Goal: Contribute content: Contribute content

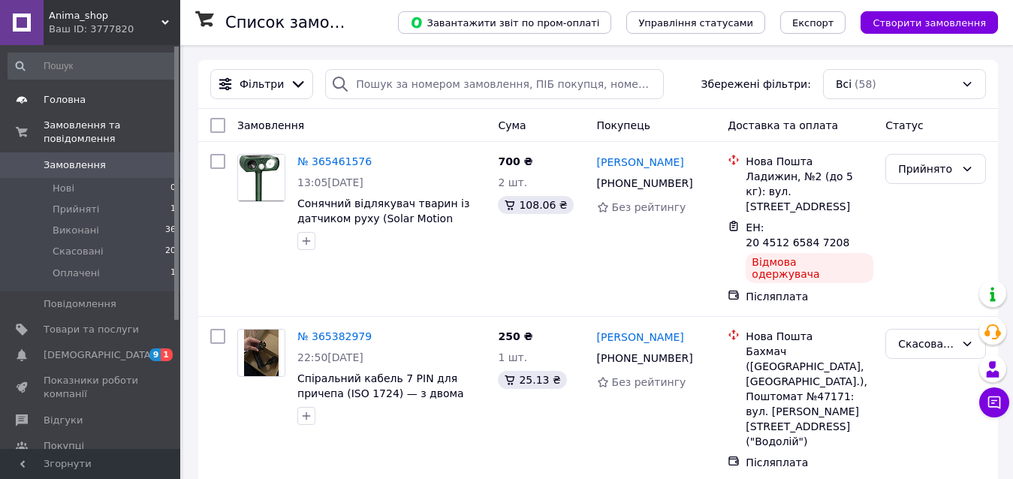
click at [110, 107] on span "Головна" at bounding box center [91, 100] width 95 height 14
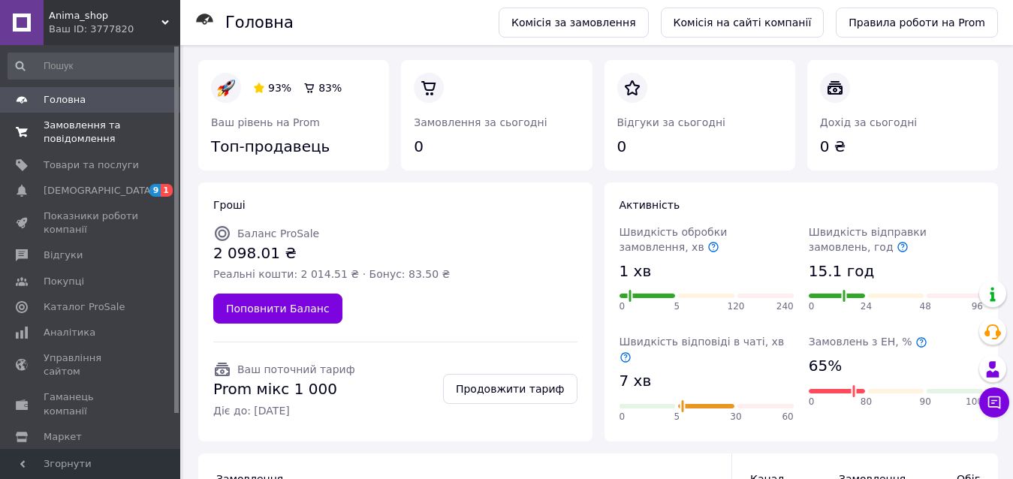
click at [88, 133] on span "Замовлення та повідомлення" at bounding box center [91, 132] width 95 height 27
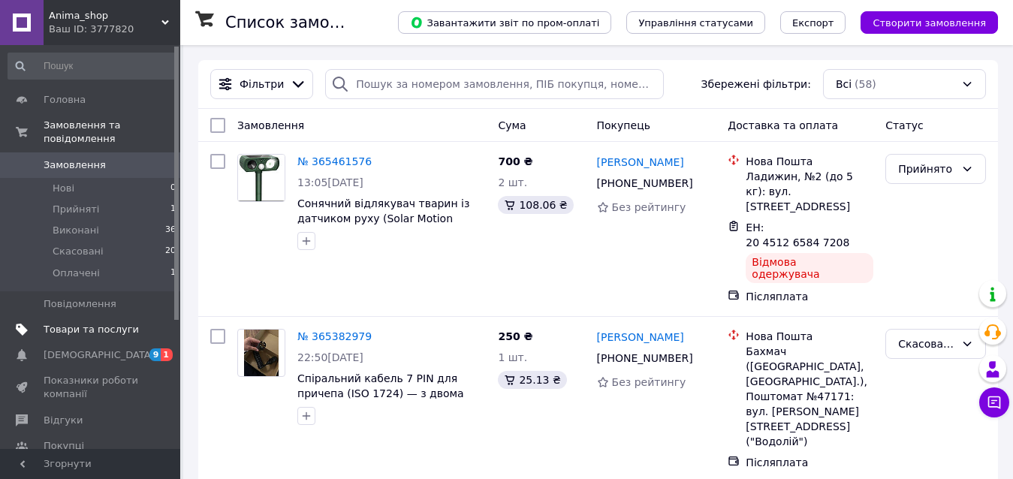
click at [89, 317] on link "Товари та послуги" at bounding box center [92, 330] width 185 height 26
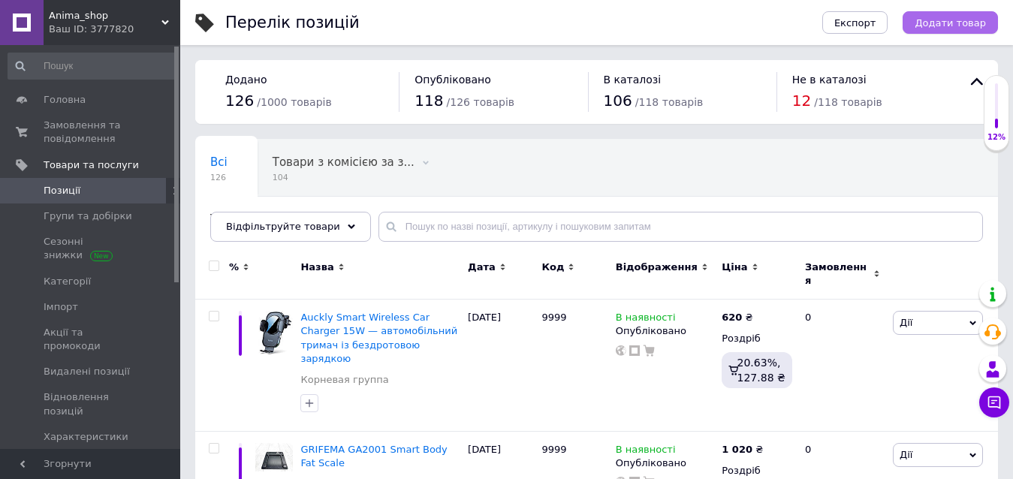
click at [962, 31] on button "Додати товар" at bounding box center [950, 22] width 95 height 23
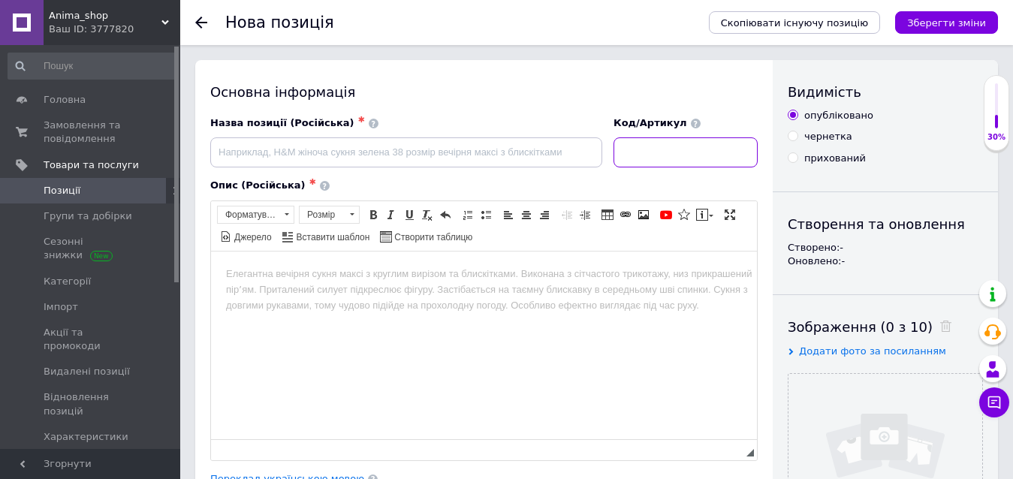
click at [668, 158] on input at bounding box center [686, 152] width 144 height 30
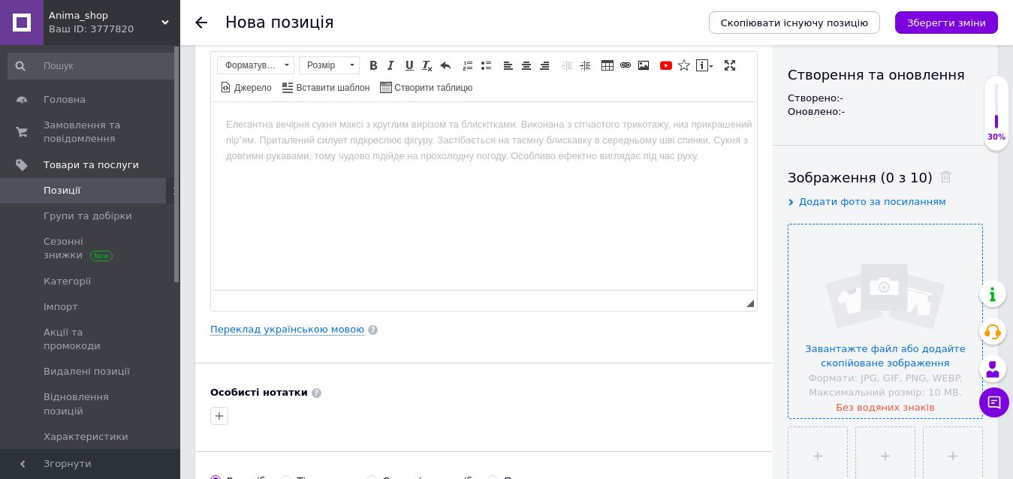
scroll to position [150, 0]
type input "9999"
click at [823, 472] on input "file" at bounding box center [818, 456] width 59 height 59
type input "C:\fakepath\2f51c896-431f-4ecd-ae77-cd607fd232ab.jpg"
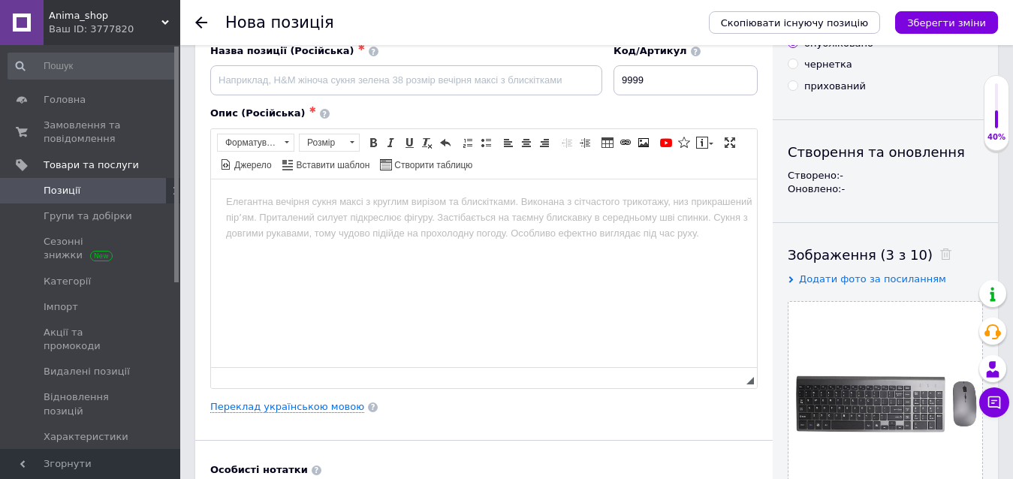
scroll to position [0, 0]
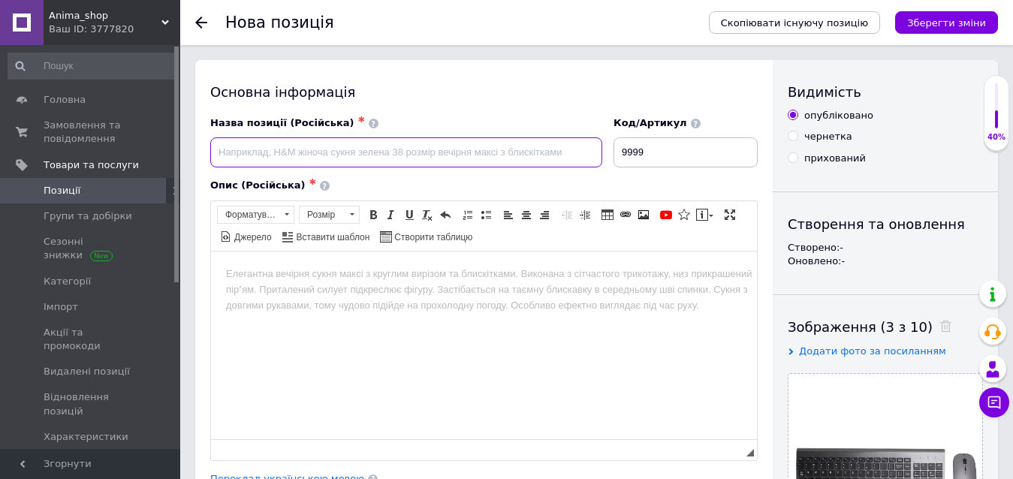
drag, startPoint x: 249, startPoint y: 158, endPoint x: 261, endPoint y: 153, distance: 13.1
click at [249, 158] on input at bounding box center [406, 152] width 392 height 30
paste input "Eimetech Wireless Keyboard and Mouse Combo"
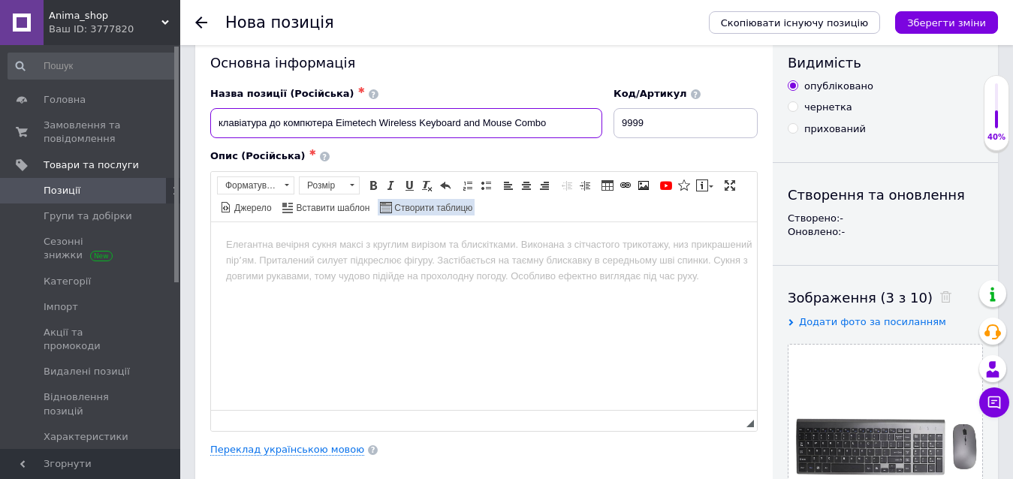
scroll to position [75, 0]
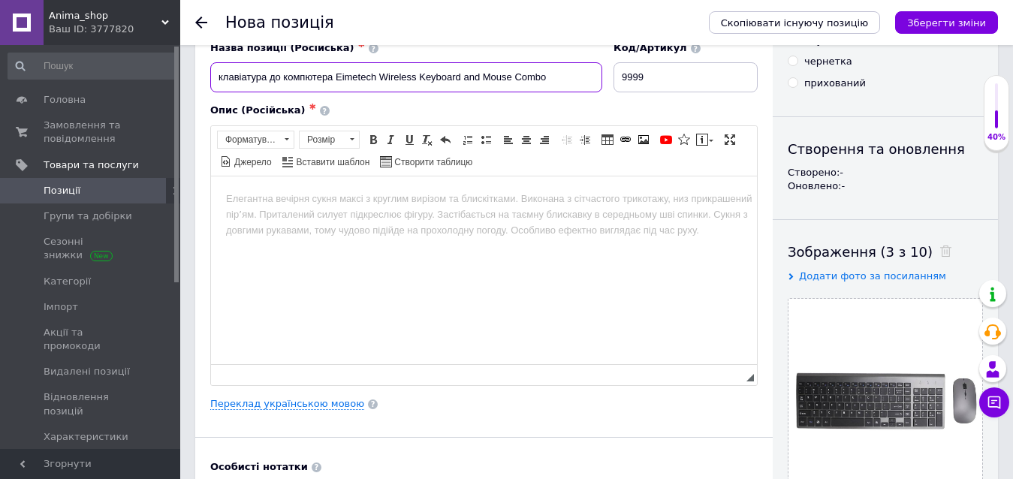
type input "клавіатура до компютера Eimetech Wireless Keyboard and Mouse Combo"
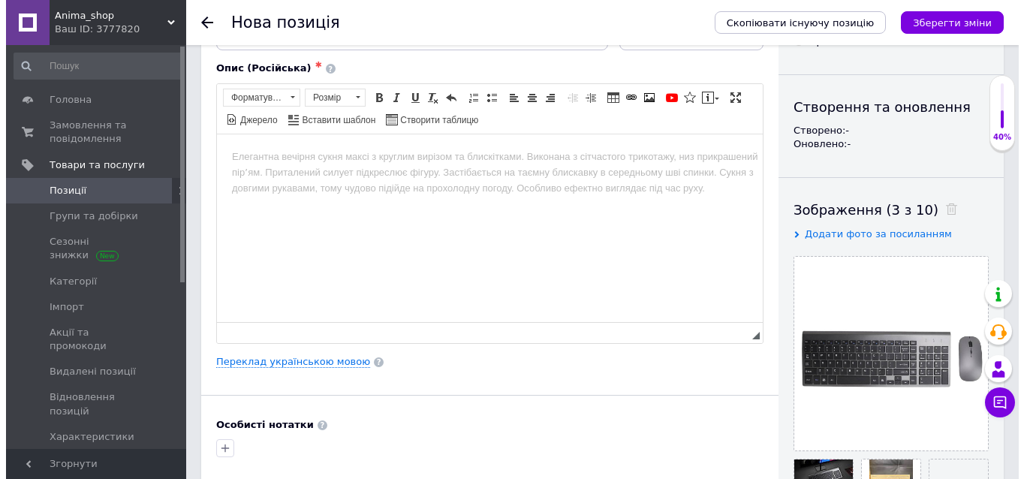
scroll to position [150, 0]
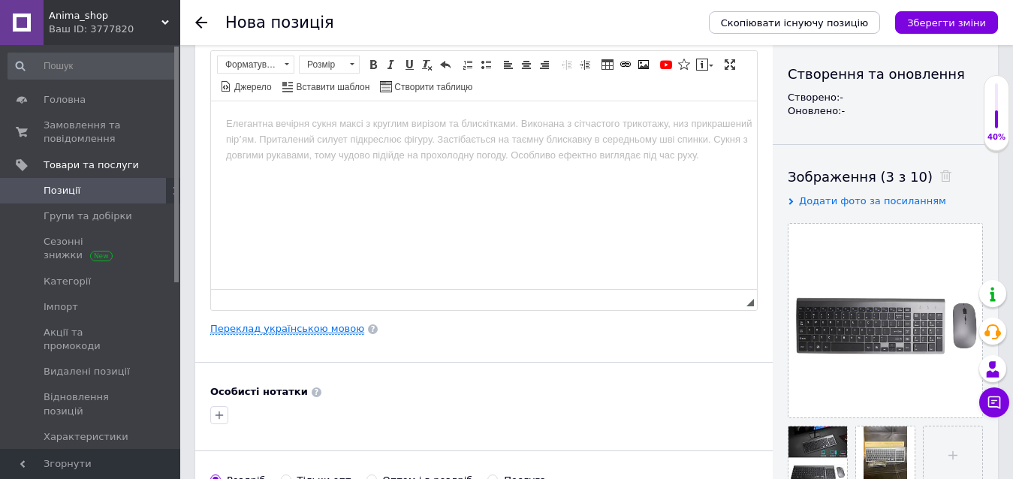
click at [318, 330] on link "Переклад українською мовою" at bounding box center [287, 329] width 154 height 12
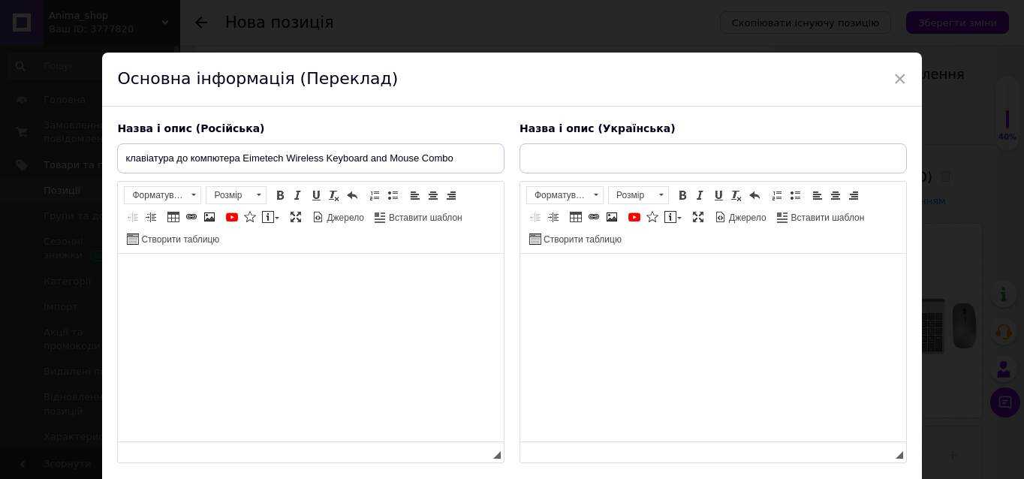
scroll to position [0, 0]
click at [609, 300] on html at bounding box center [713, 277] width 386 height 46
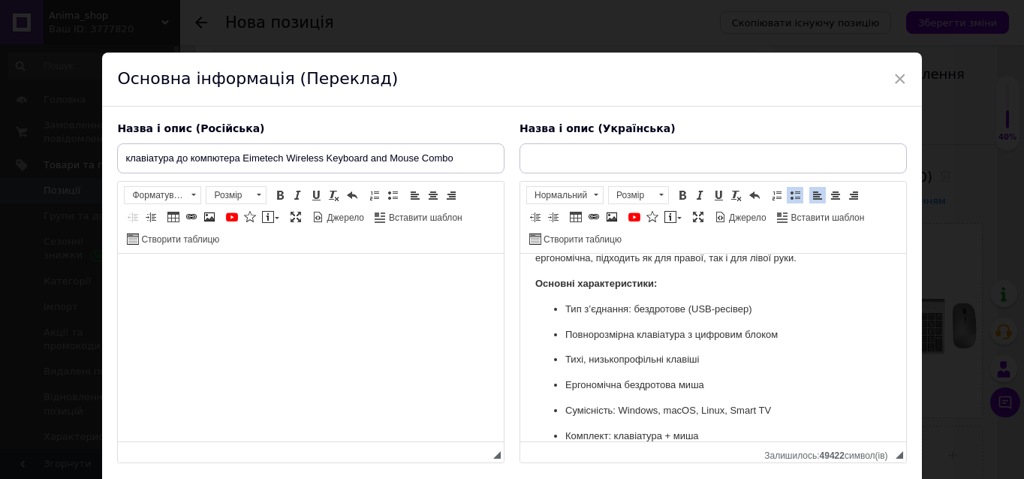
click at [287, 300] on html at bounding box center [311, 277] width 386 height 46
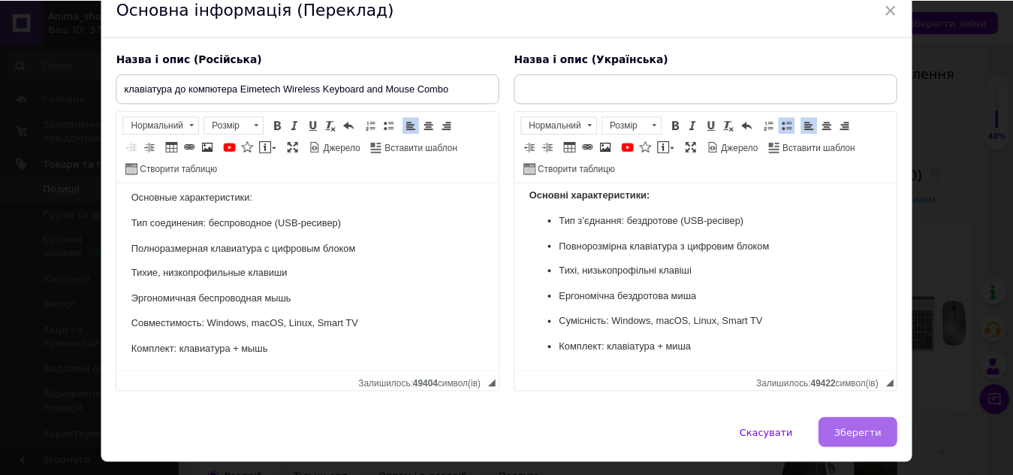
scroll to position [108, 0]
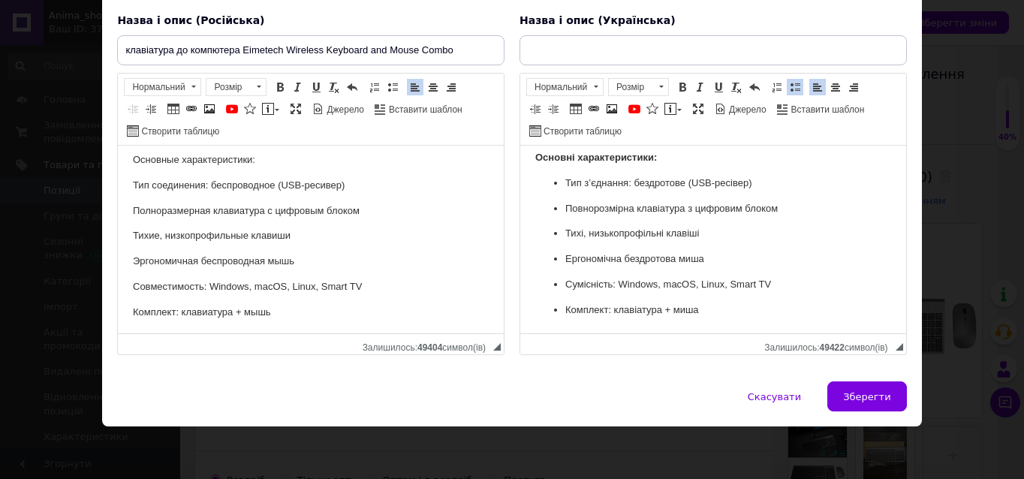
drag, startPoint x: 870, startPoint y: 406, endPoint x: 753, endPoint y: 321, distance: 144.1
click at [868, 406] on button "Зберегти" at bounding box center [867, 397] width 79 height 30
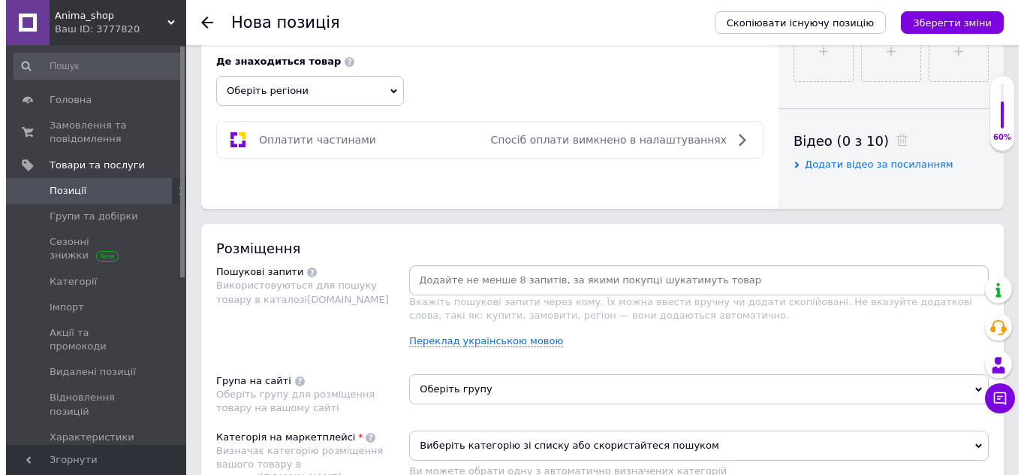
scroll to position [676, 0]
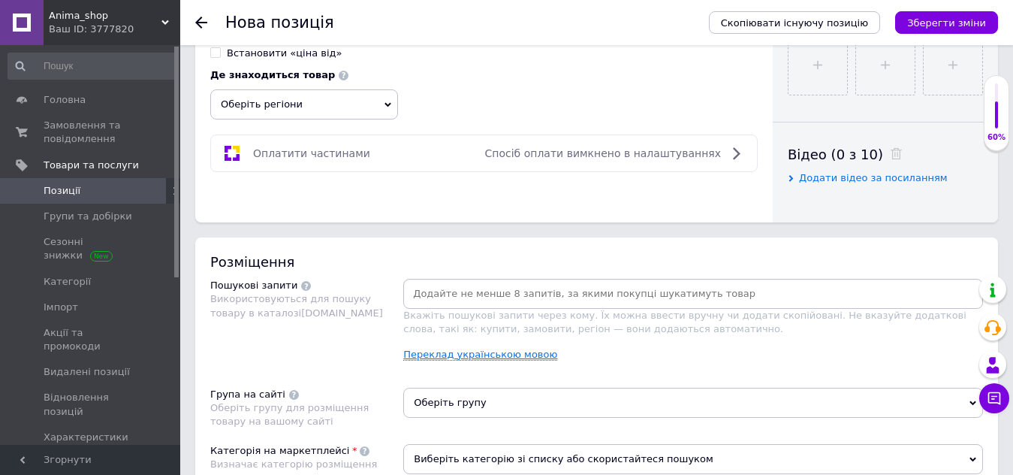
click at [460, 355] on link "Переклад українською мовою" at bounding box center [480, 354] width 154 height 12
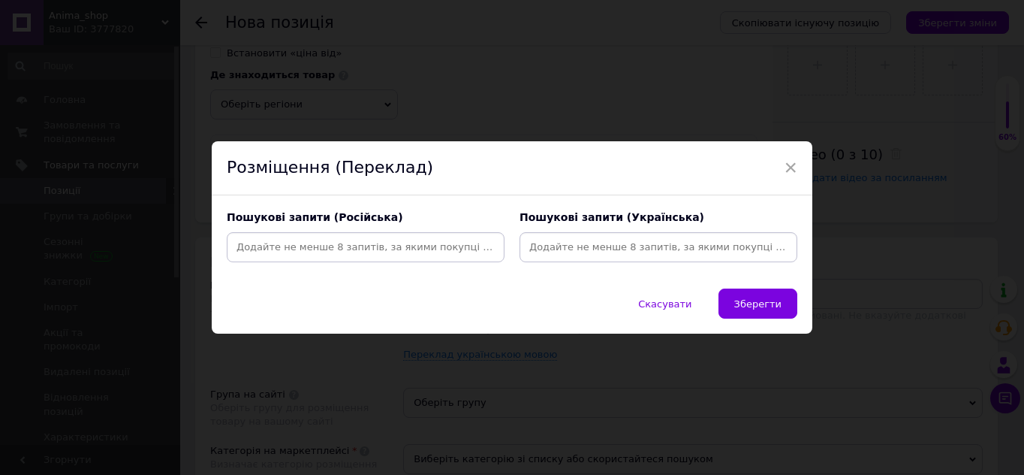
click at [695, 245] on input at bounding box center [659, 247] width 272 height 23
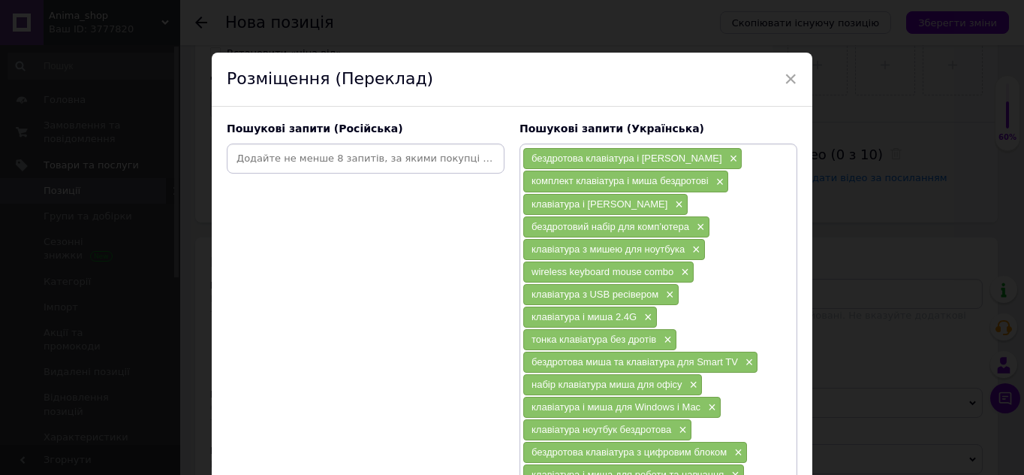
click at [278, 155] on input at bounding box center [366, 158] width 272 height 23
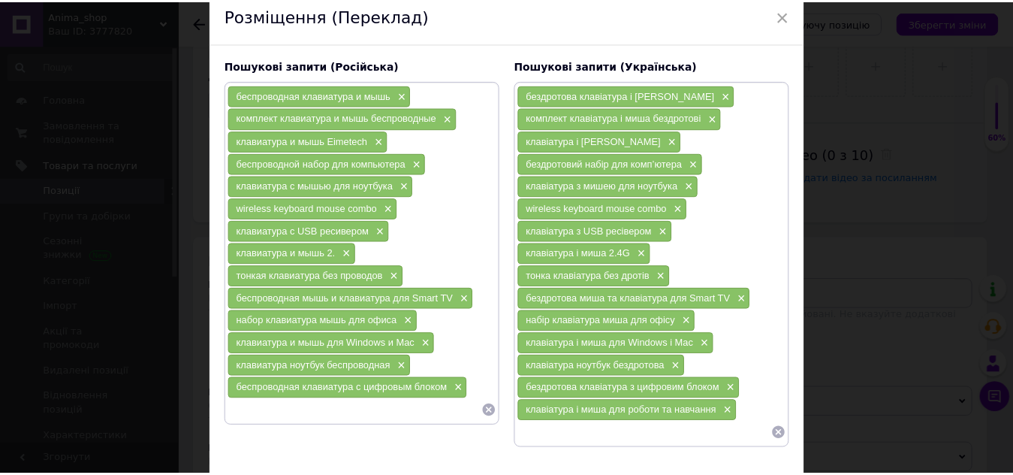
scroll to position [150, 0]
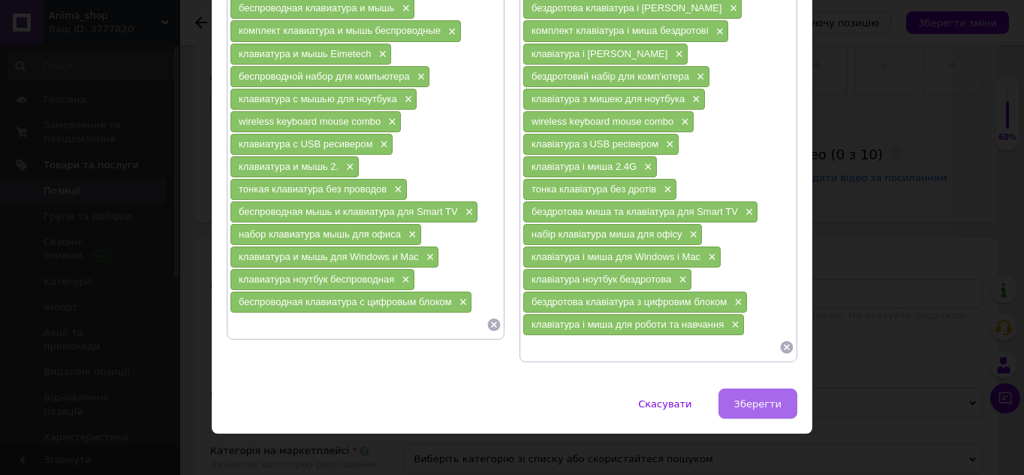
click at [758, 409] on span "Зберегти" at bounding box center [758, 403] width 47 height 11
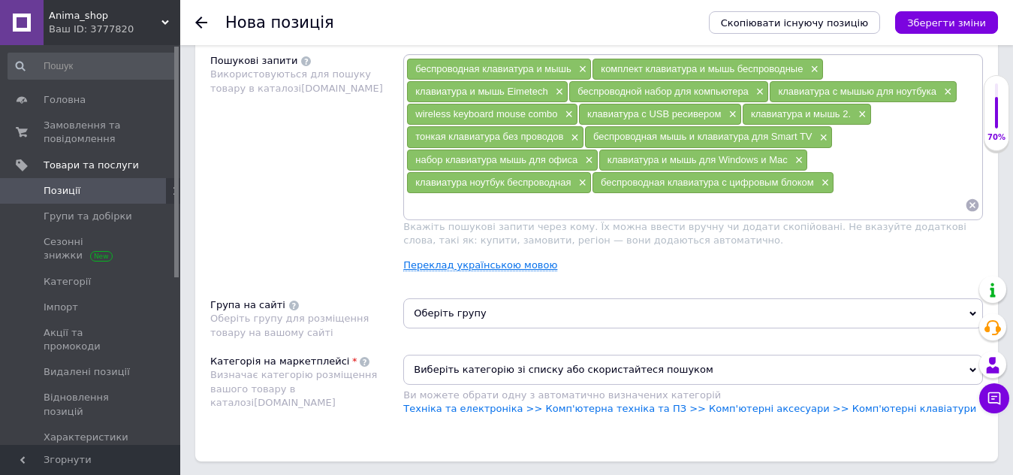
scroll to position [901, 0]
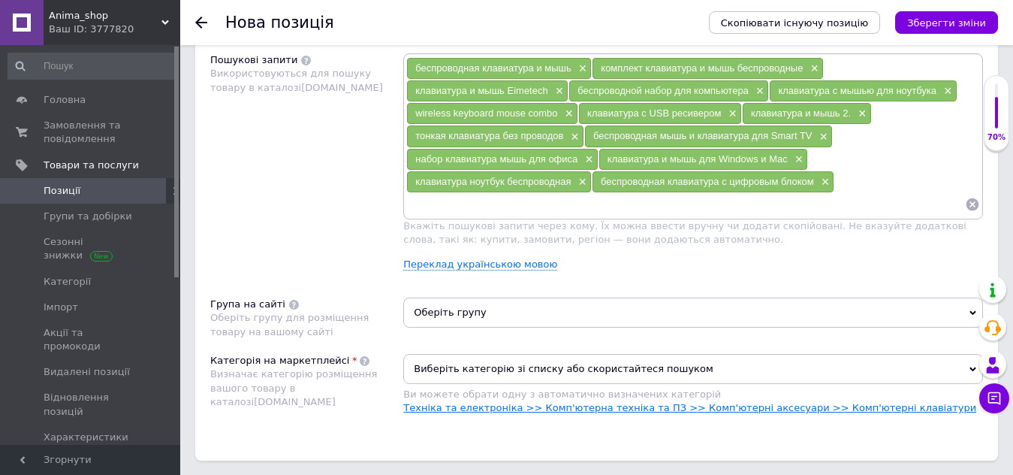
click at [511, 410] on link "Техніка та електроніка >> Комп'ютерна техніка та ПЗ >> Комп'ютерні аксесуари >>…" at bounding box center [689, 407] width 573 height 11
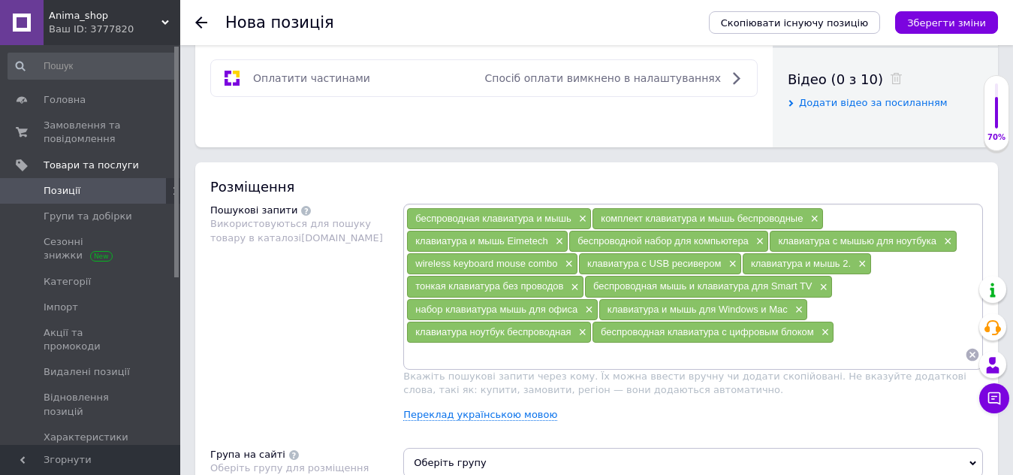
scroll to position [451, 0]
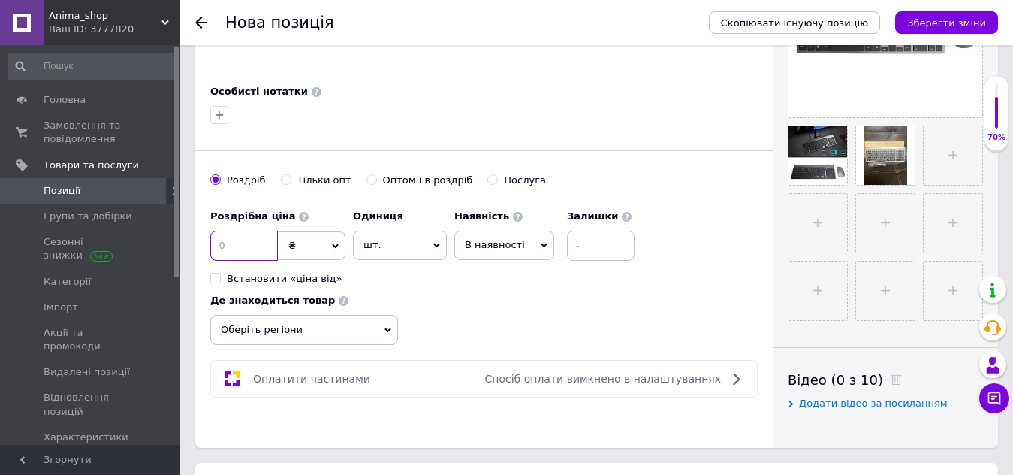
click at [237, 243] on input at bounding box center [244, 246] width 68 height 30
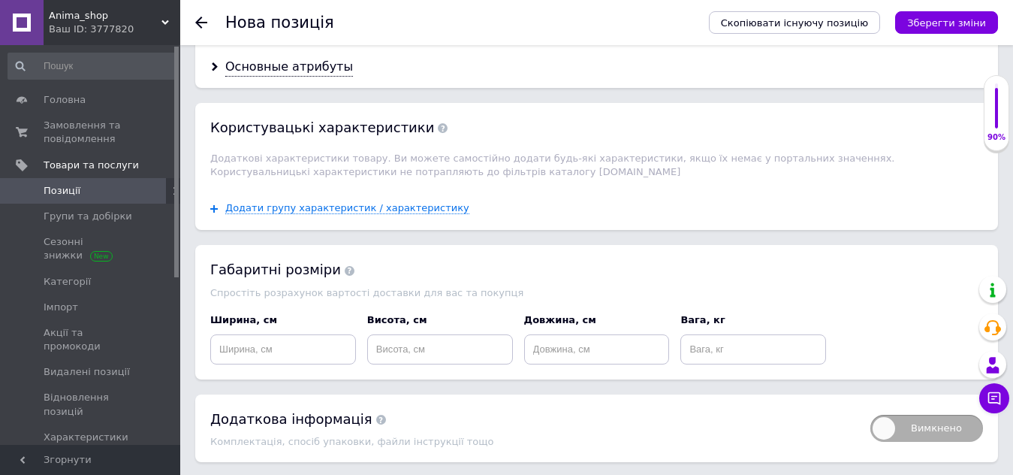
scroll to position [1450, 0]
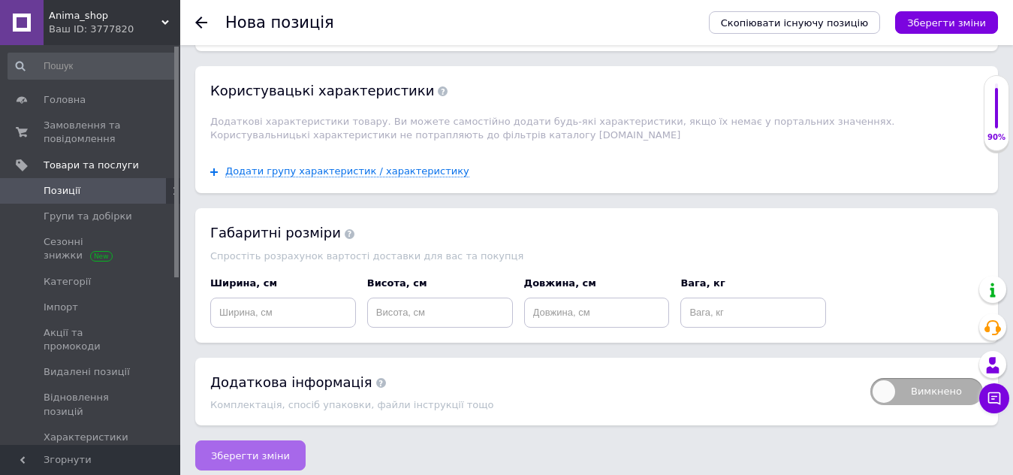
type input "880"
click at [274, 451] on button "Зберегти зміни" at bounding box center [250, 455] width 110 height 30
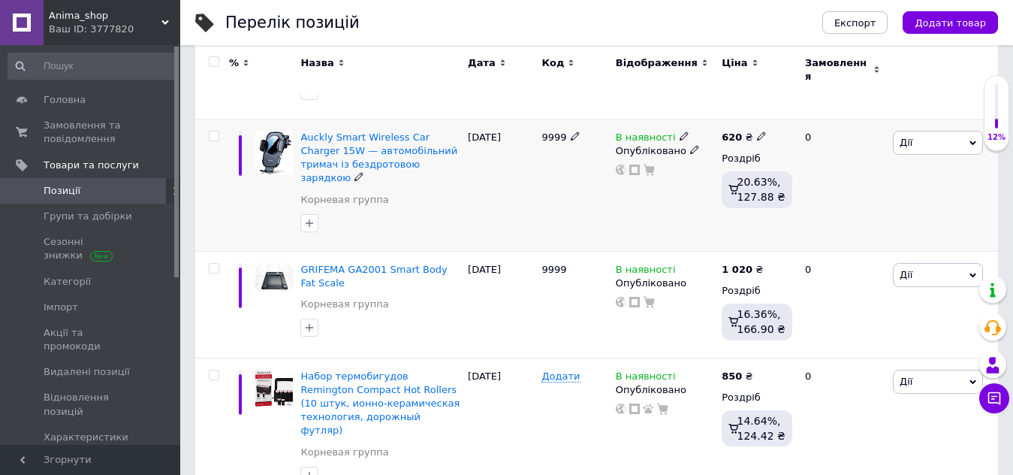
scroll to position [300, 0]
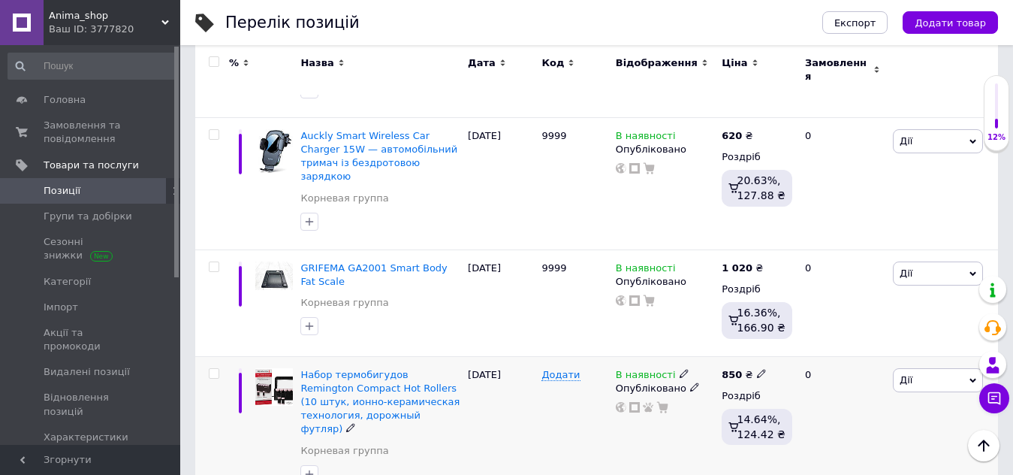
click at [263, 371] on img at bounding box center [274, 387] width 38 height 38
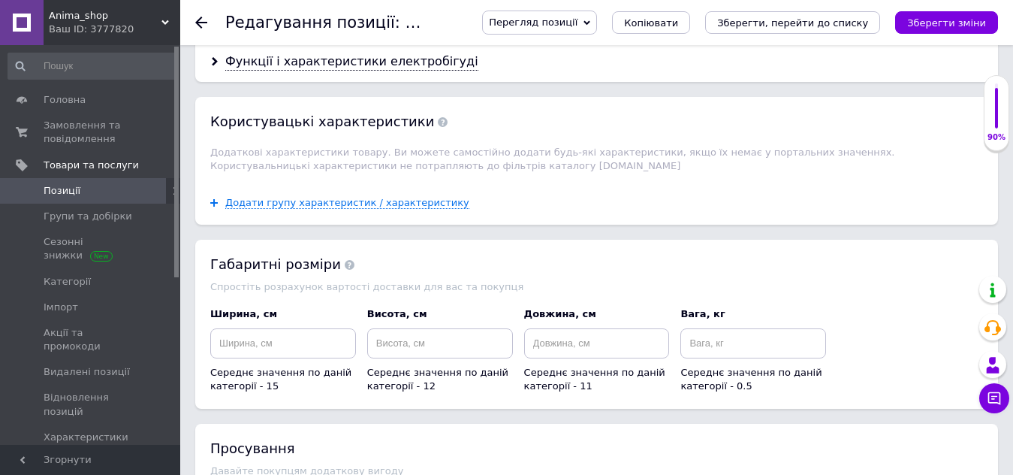
scroll to position [1652, 0]
